Goal: Check status: Check status

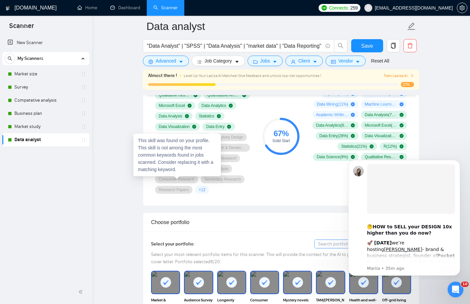
scroll to position [473, 0]
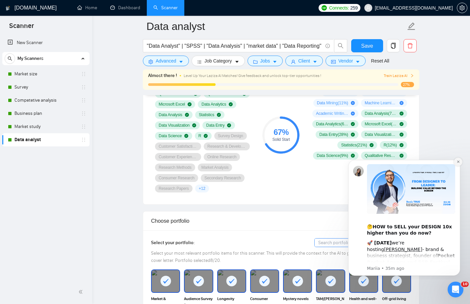
click at [460, 164] on button "Dismiss notification" at bounding box center [458, 162] width 9 height 9
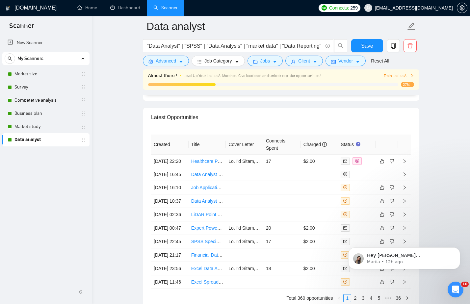
scroll to position [1686, 0]
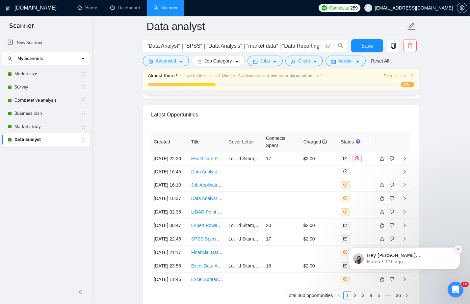
click at [456, 248] on icon "Dismiss notification" at bounding box center [458, 249] width 4 height 4
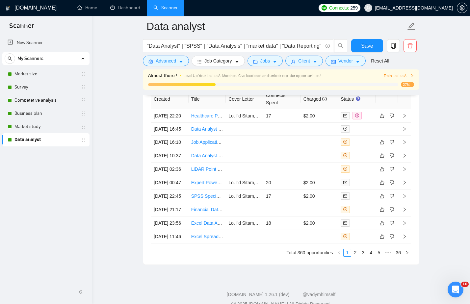
scroll to position [1730, 0]
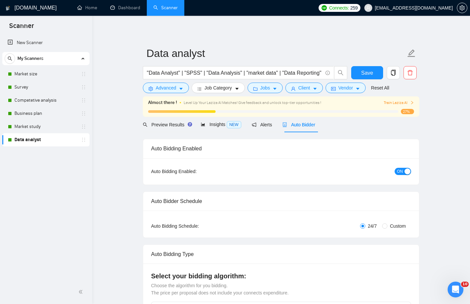
scroll to position [0, 0]
click at [125, 11] on link "Dashboard" at bounding box center [125, 8] width 30 height 6
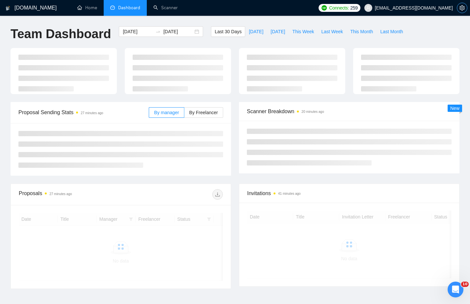
click at [461, 10] on icon "setting" at bounding box center [461, 7] width 5 height 5
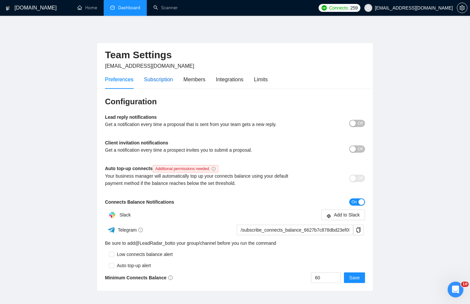
click at [167, 80] on div "Subscription" at bounding box center [158, 79] width 29 height 8
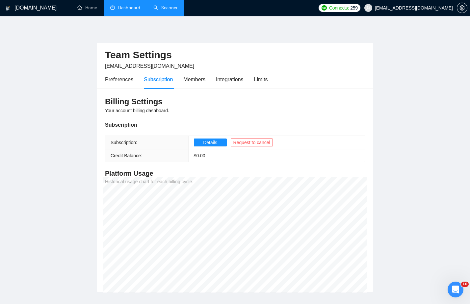
click at [163, 9] on link "Scanner" at bounding box center [165, 8] width 24 height 6
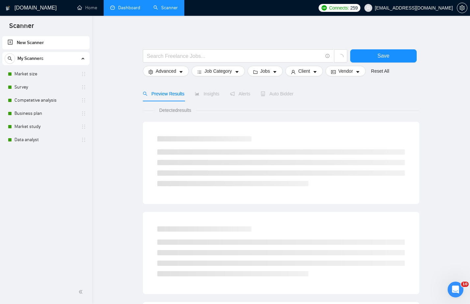
click at [132, 8] on link "Dashboard" at bounding box center [125, 8] width 30 height 6
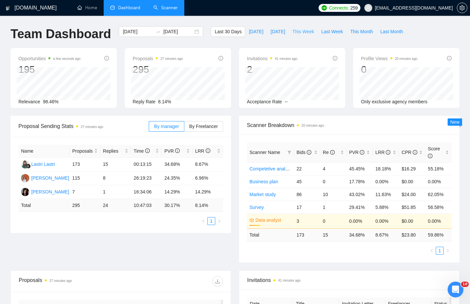
click at [309, 31] on span "This Week" at bounding box center [303, 31] width 22 height 7
type input "[DATE]"
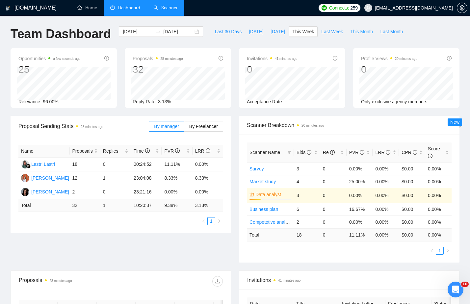
click at [360, 31] on span "This Month" at bounding box center [361, 31] width 23 height 7
type input "[DATE]"
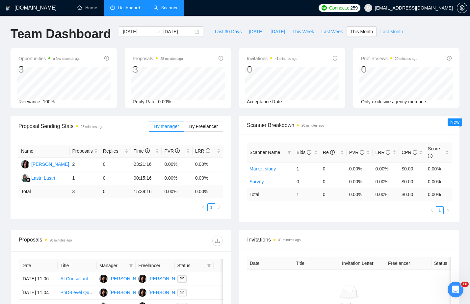
click at [393, 33] on span "Last Month" at bounding box center [391, 31] width 23 height 7
type input "[DATE]"
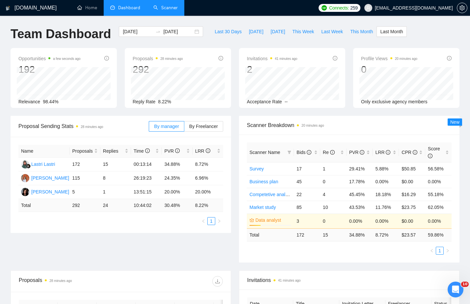
click at [137, 235] on div "Proposal Sending Stats 28 minutes ago By manager By Freelancer Name Proposals R…" at bounding box center [235, 193] width 457 height 155
click at [368, 34] on span "This Month" at bounding box center [361, 31] width 23 height 7
type input "[DATE]"
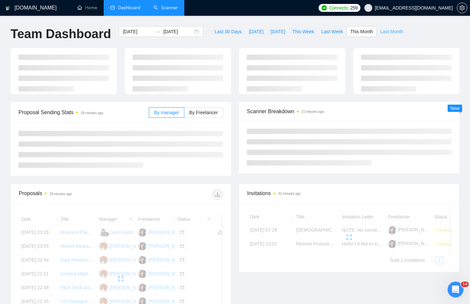
click at [389, 33] on span "Last Month" at bounding box center [391, 31] width 23 height 7
type input "[DATE]"
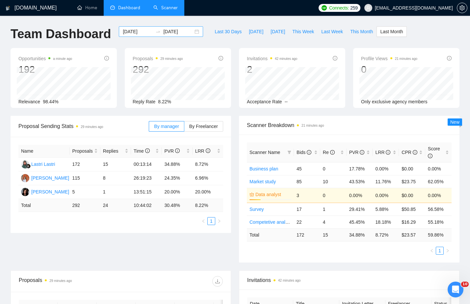
click at [155, 34] on div at bounding box center [158, 31] width 11 height 5
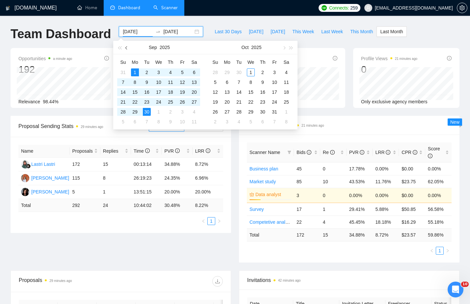
click at [127, 46] on button "button" at bounding box center [126, 47] width 7 height 13
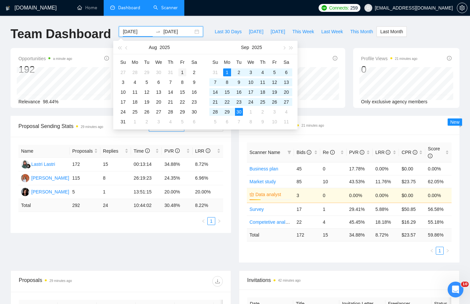
type input "[DATE]"
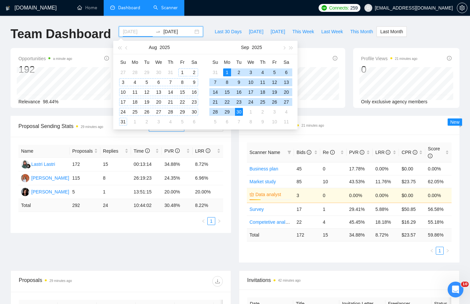
click at [184, 71] on div "1" at bounding box center [182, 72] width 8 height 8
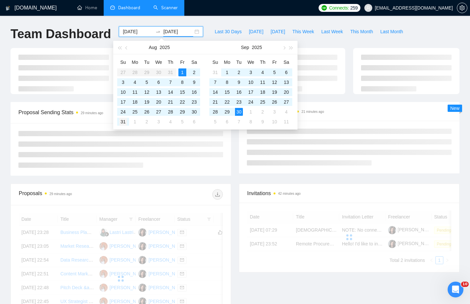
type input "[DATE]"
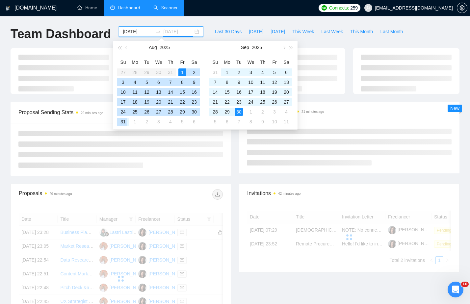
click at [122, 123] on div "31" at bounding box center [123, 122] width 8 height 8
